Goal: Find contact information: Find phone

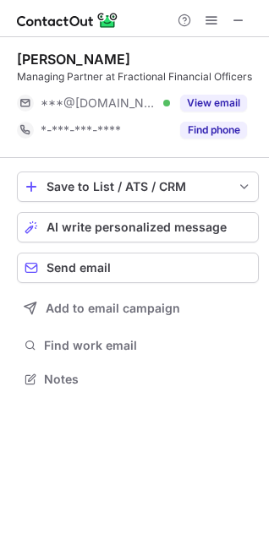
scroll to position [367, 269]
click at [216, 133] on button "Find phone" at bounding box center [213, 130] width 67 height 17
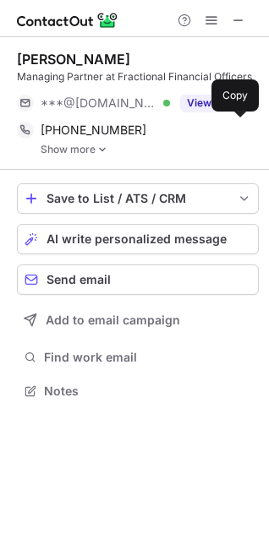
scroll to position [378, 269]
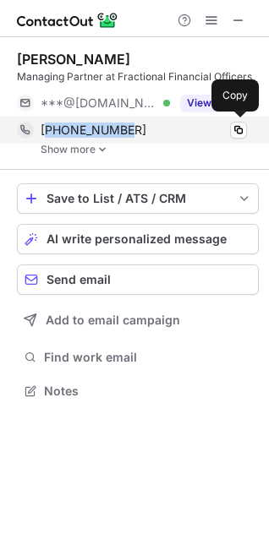
drag, startPoint x: 139, startPoint y: 128, endPoint x: 46, endPoint y: 128, distance: 92.9
click at [46, 128] on div "+15168263450" at bounding box center [144, 129] width 206 height 15
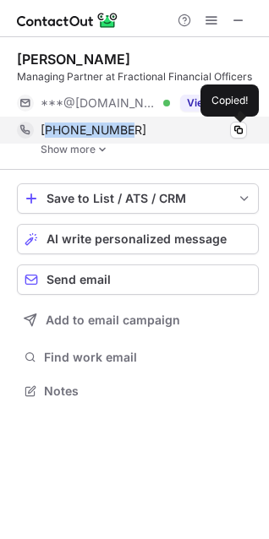
copy span "15168263450"
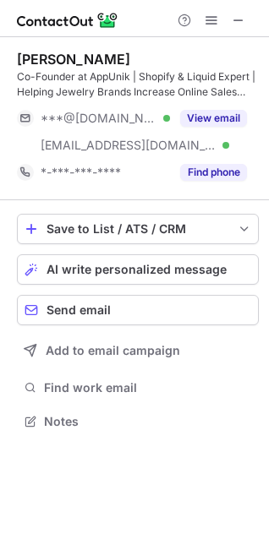
scroll to position [409, 269]
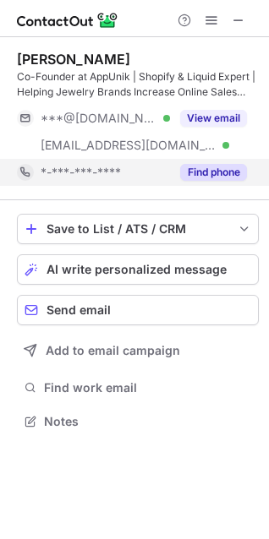
click at [204, 165] on button "Find phone" at bounding box center [213, 172] width 67 height 17
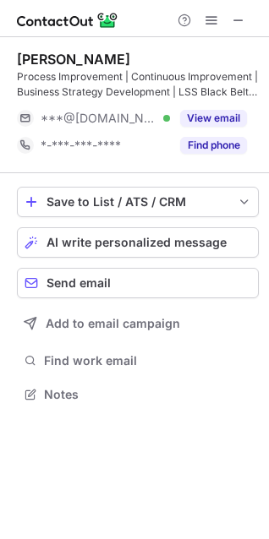
scroll to position [382, 269]
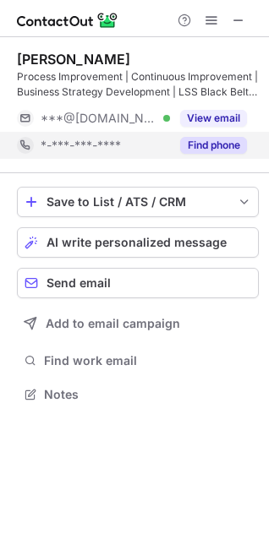
click at [210, 146] on button "Find phone" at bounding box center [213, 145] width 67 height 17
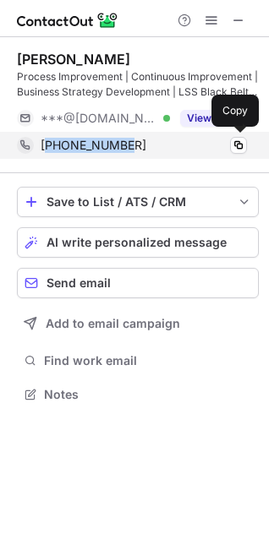
copy span "18455772448"
drag, startPoint x: 148, startPoint y: 145, endPoint x: 49, endPoint y: 147, distance: 98.9
click at [49, 147] on div "+18455772448" at bounding box center [144, 145] width 206 height 15
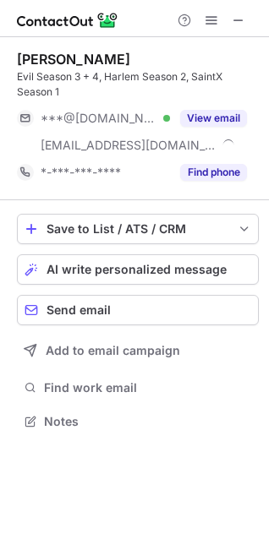
scroll to position [409, 269]
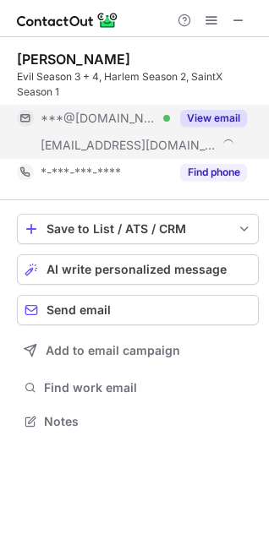
click at [215, 113] on button "View email" at bounding box center [213, 118] width 67 height 17
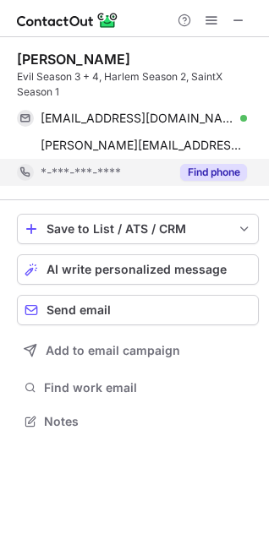
click at [199, 165] on button "Find phone" at bounding box center [213, 172] width 67 height 17
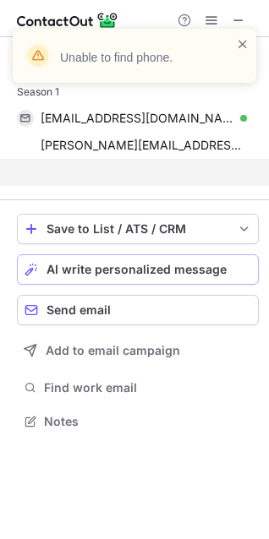
scroll to position [382, 269]
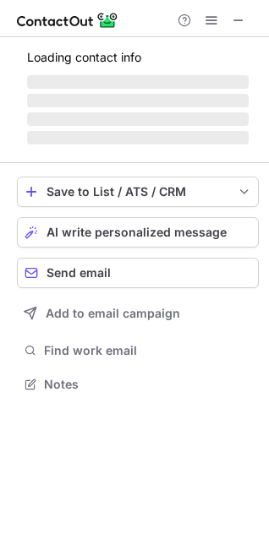
scroll to position [409, 269]
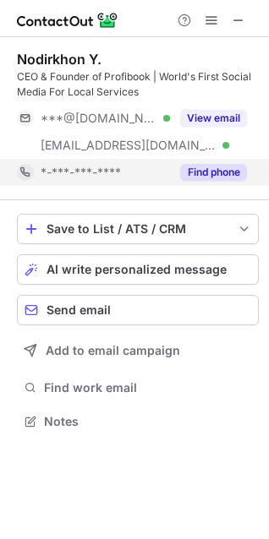
click at [215, 179] on button "Find phone" at bounding box center [213, 172] width 67 height 17
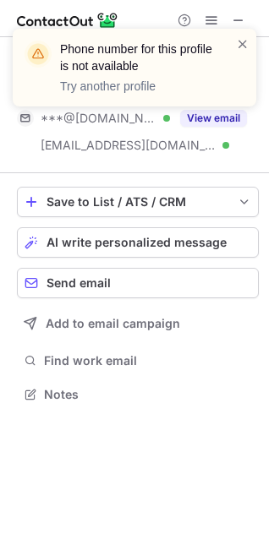
scroll to position [382, 269]
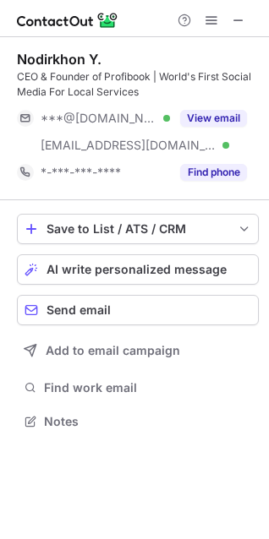
scroll to position [409, 269]
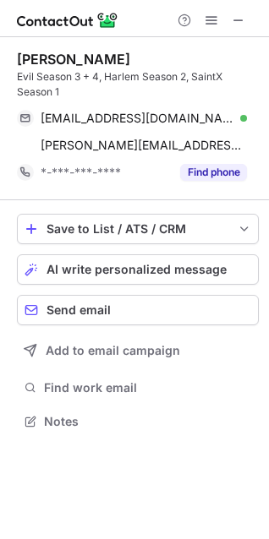
scroll to position [409, 269]
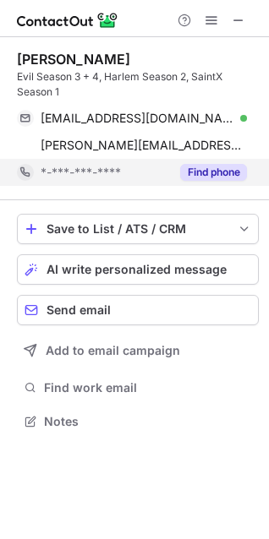
click at [211, 174] on button "Find phone" at bounding box center [213, 172] width 67 height 17
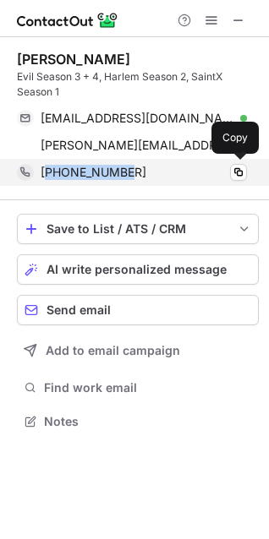
drag, startPoint x: 129, startPoint y: 167, endPoint x: 46, endPoint y: 186, distance: 84.9
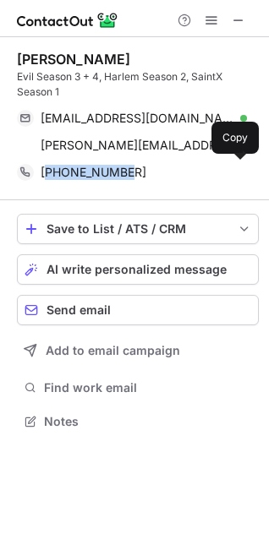
click at [49, 177] on div "+17874152559" at bounding box center [144, 172] width 206 height 15
copy span "17874152559"
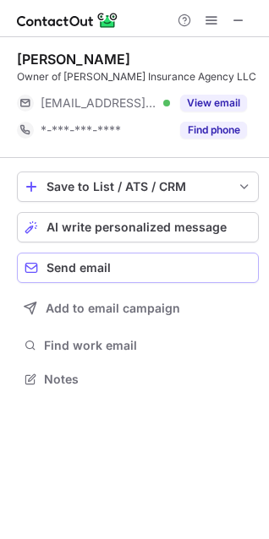
scroll to position [367, 269]
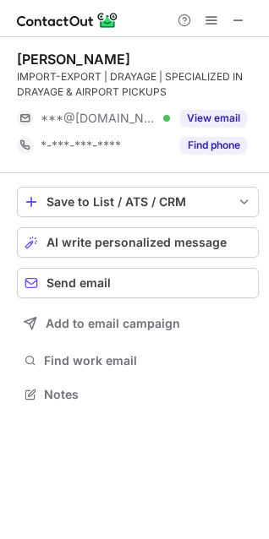
scroll to position [382, 269]
